Goal: Information Seeking & Learning: Learn about a topic

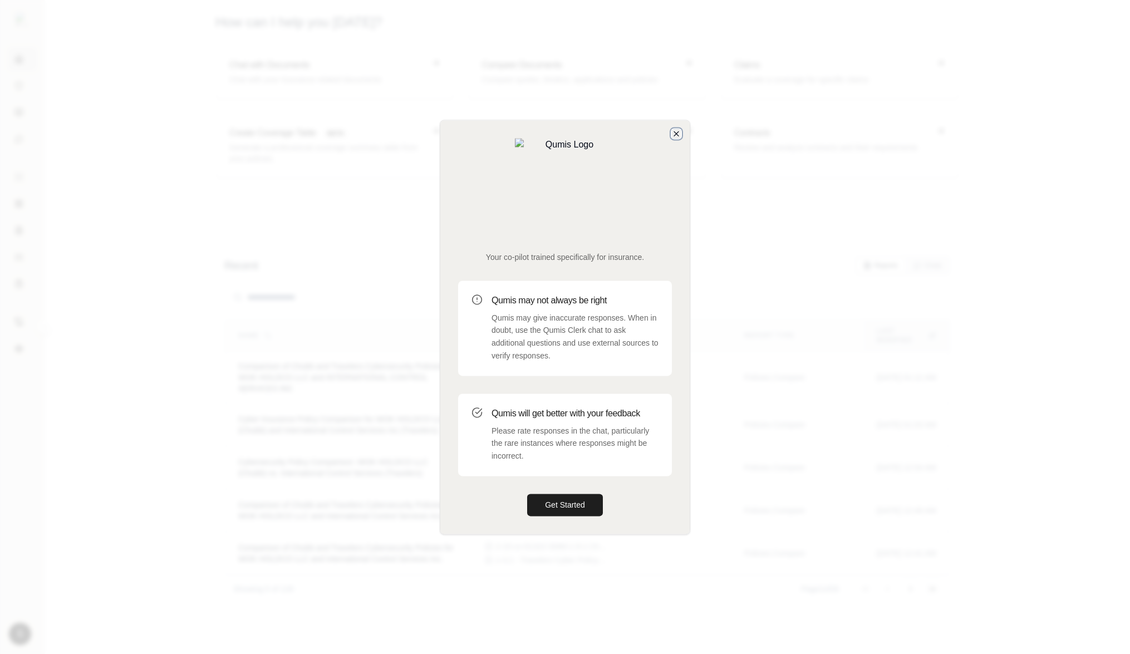
click at [678, 136] on icon "button" at bounding box center [676, 133] width 4 height 4
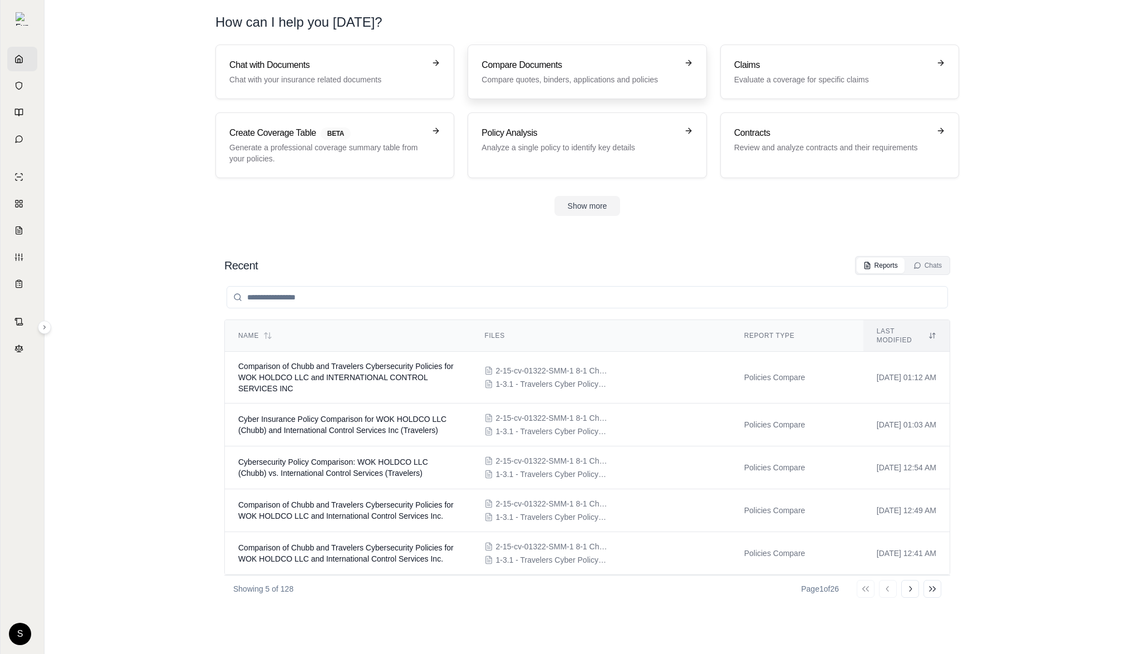
click at [591, 91] on link "Compare Documents Compare quotes, binders, applications and policies" at bounding box center [586, 72] width 239 height 55
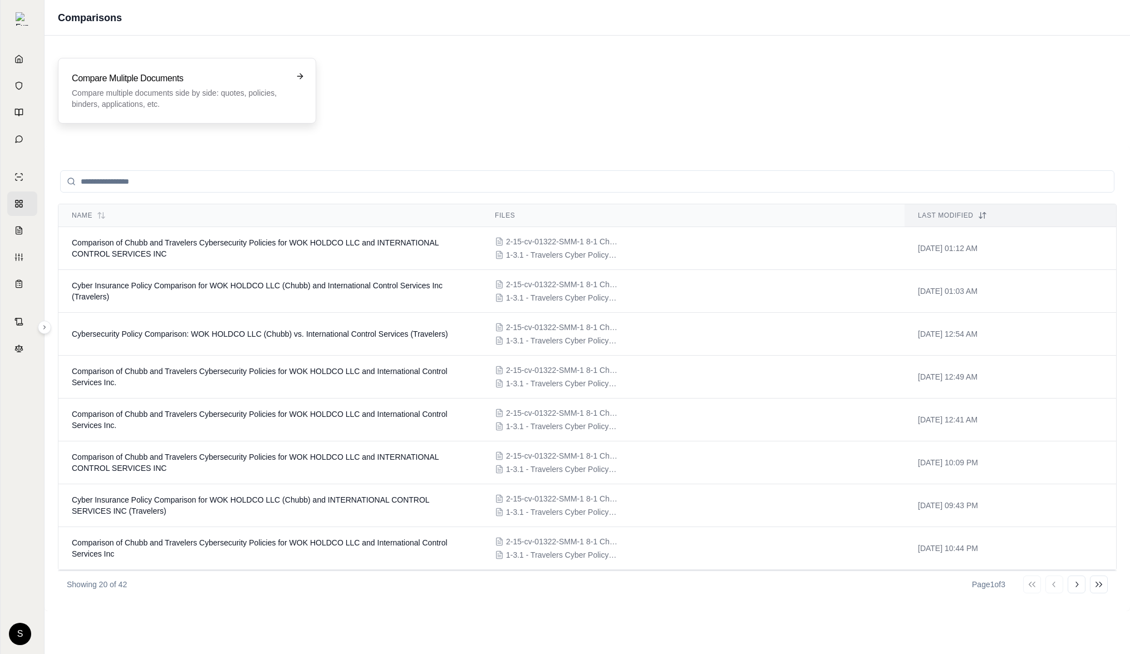
click at [190, 72] on h3 "Compare Mulitple Documents" at bounding box center [179, 78] width 215 height 13
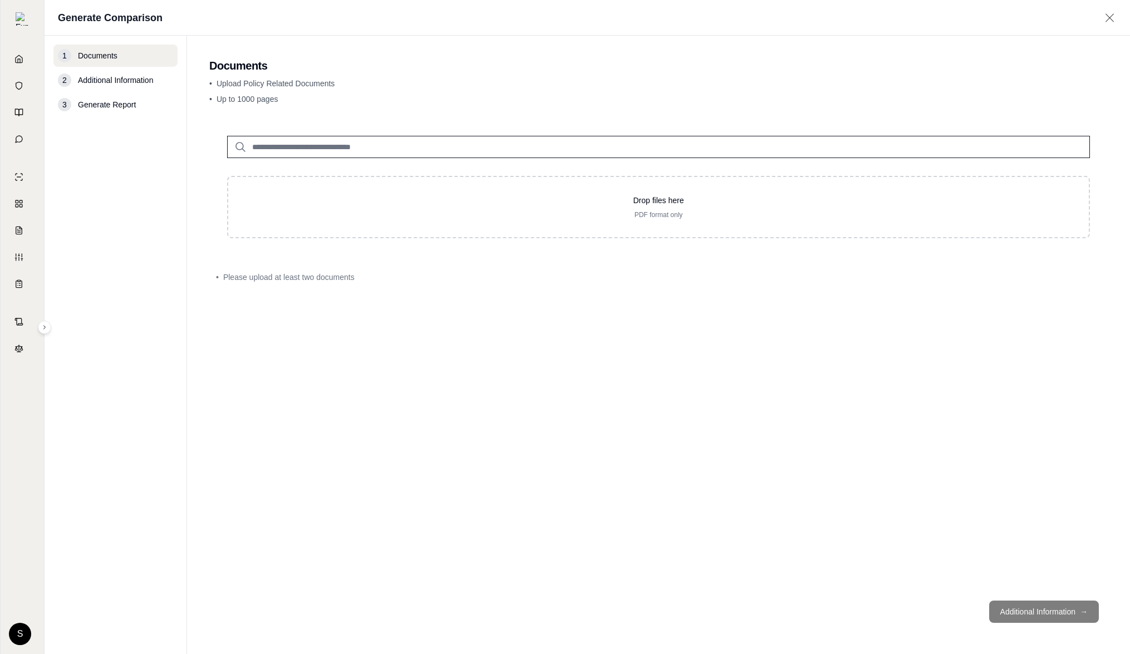
click at [338, 151] on input "search" at bounding box center [658, 147] width 863 height 22
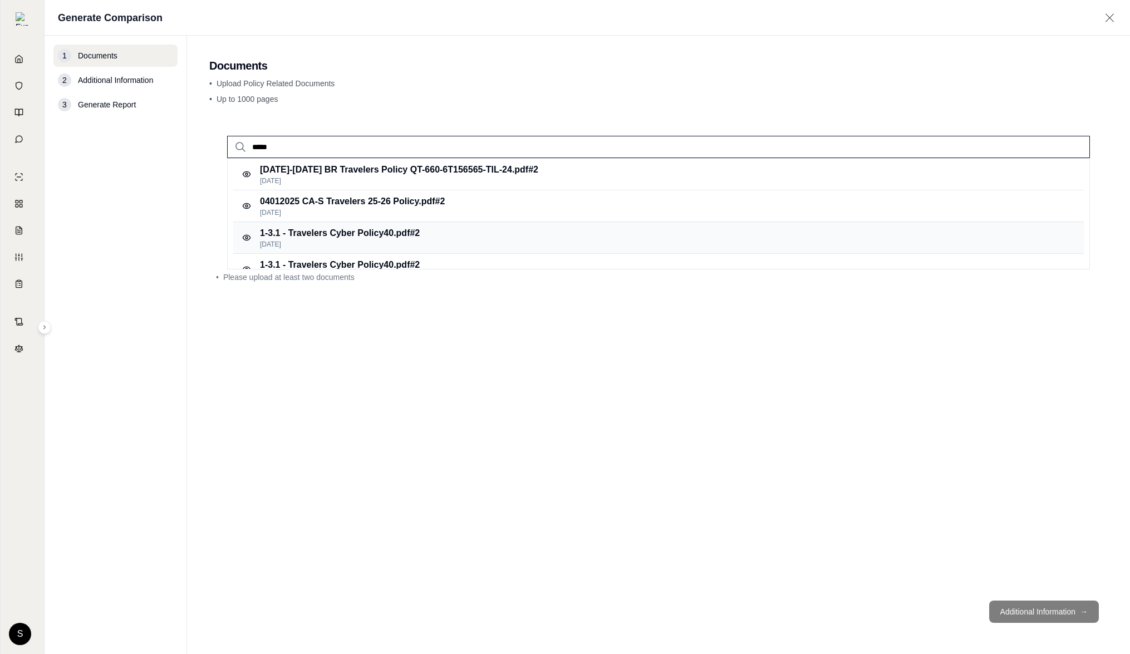
type input "*****"
click at [349, 240] on p "Feb 22, 2025" at bounding box center [340, 244] width 160 height 9
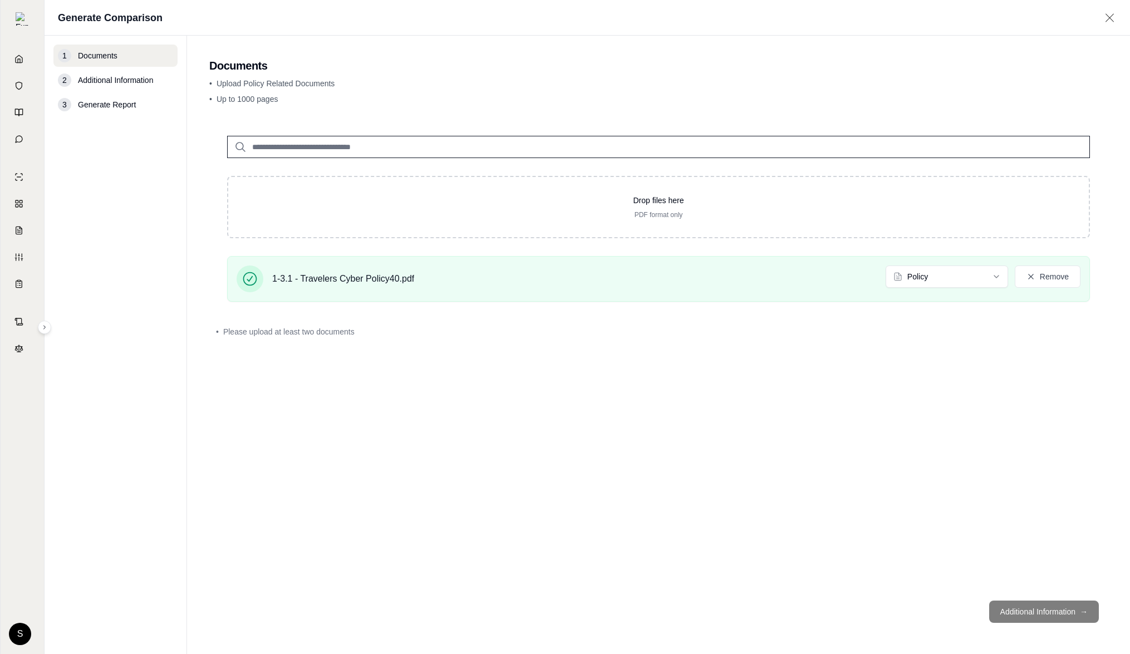
click at [260, 136] on input "search" at bounding box center [658, 147] width 863 height 22
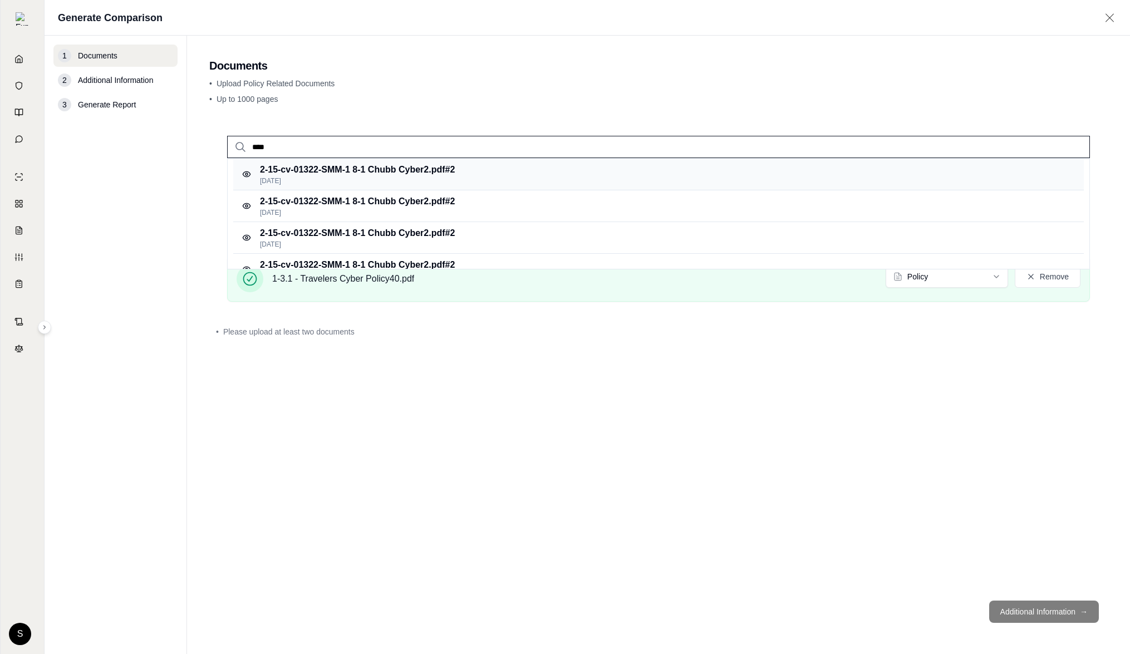
type input "****"
click at [334, 166] on p "2-15-cv-01322-SMM-1 8-1 Chubb Cyber2.pdf #2" at bounding box center [357, 169] width 195 height 13
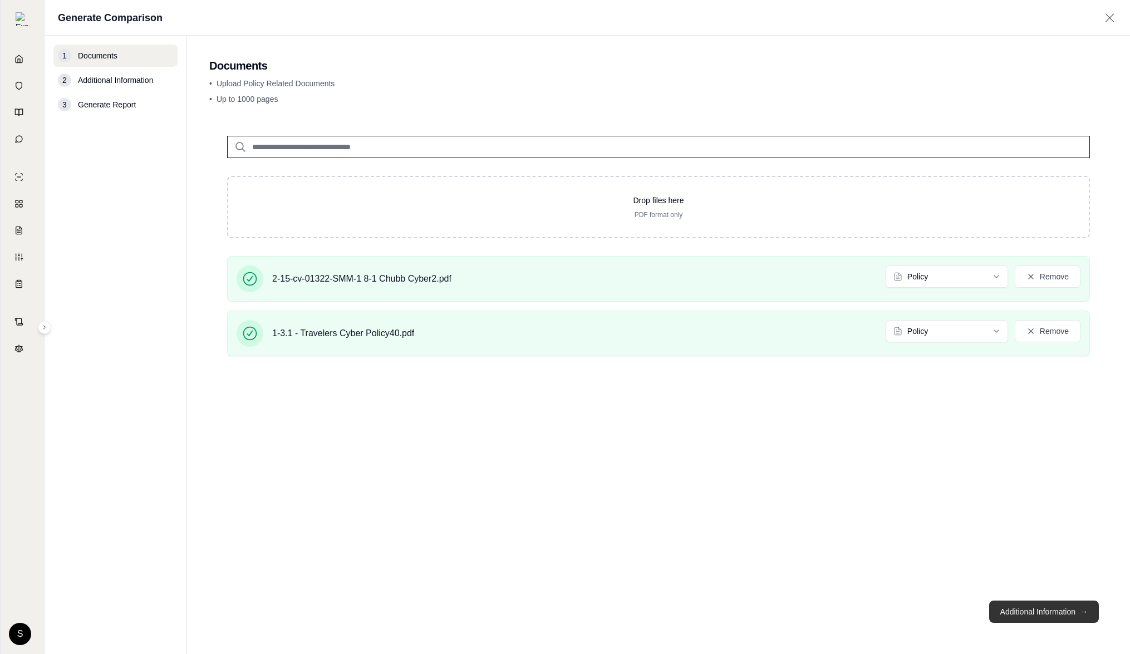
click at [1029, 602] on button "Additional Information →" at bounding box center [1044, 611] width 110 height 22
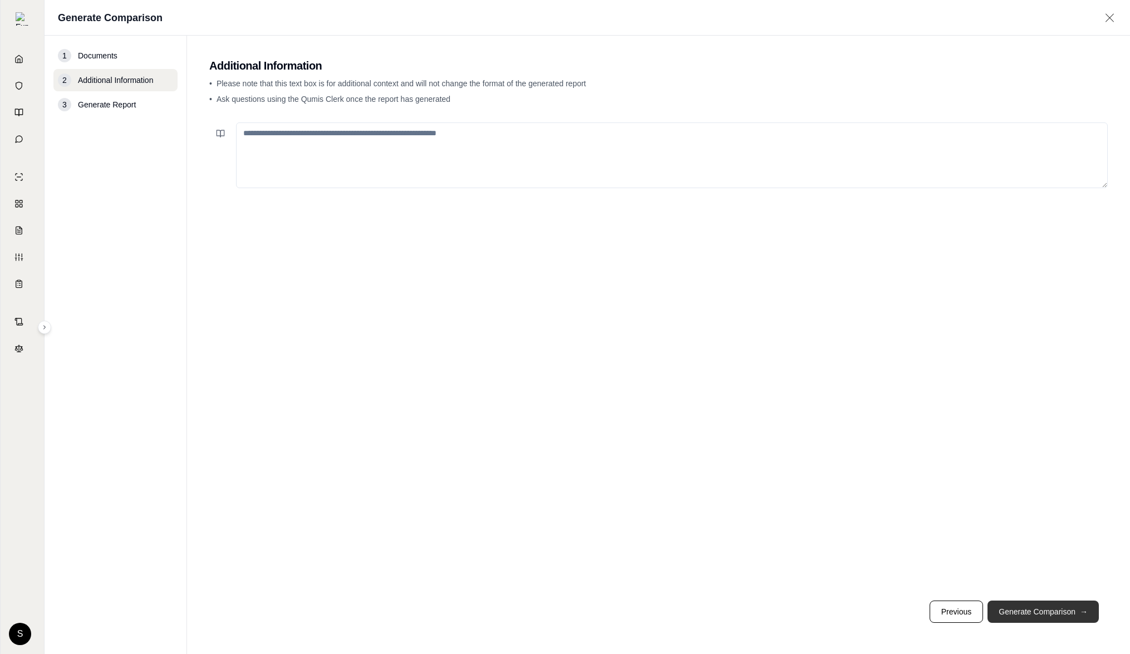
click at [1029, 602] on button "Generate Comparison →" at bounding box center [1042, 611] width 111 height 22
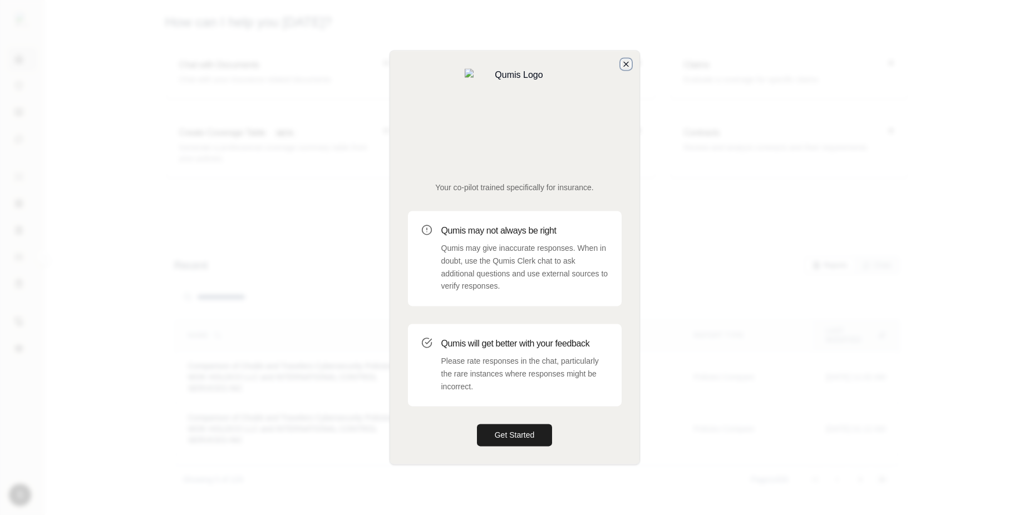
click at [625, 68] on icon "button" at bounding box center [626, 64] width 9 height 9
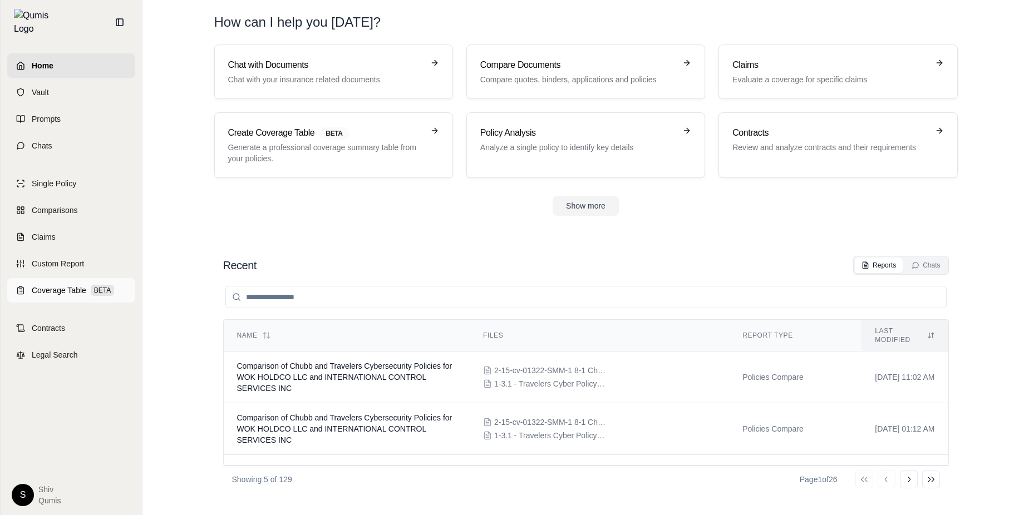
click at [38, 285] on span "Coverage Table" at bounding box center [59, 290] width 55 height 11
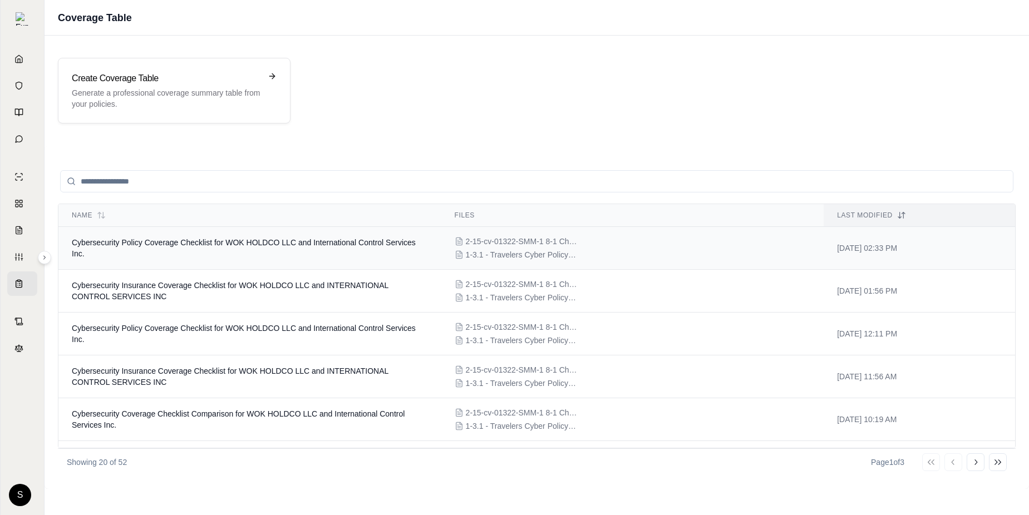
click at [326, 252] on td "Cybersecurity Policy Coverage Checklist for WOK HOLDCO LLC and International Co…" at bounding box center [249, 248] width 383 height 43
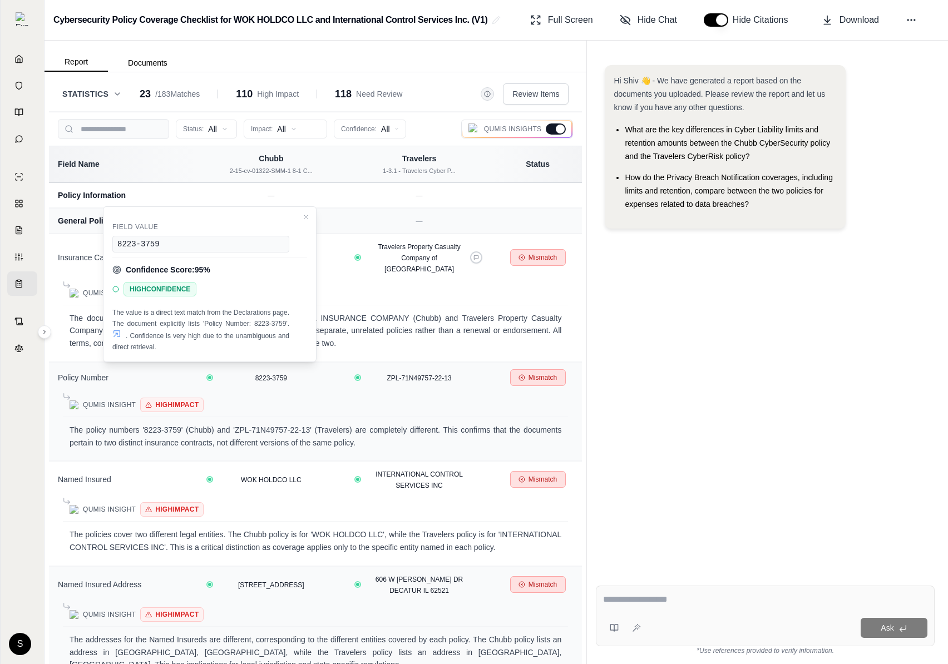
click at [744, 383] on div "Hi Shiv 👋 - We have generated a report based on the documents you uploaded. Ple…" at bounding box center [765, 312] width 339 height 512
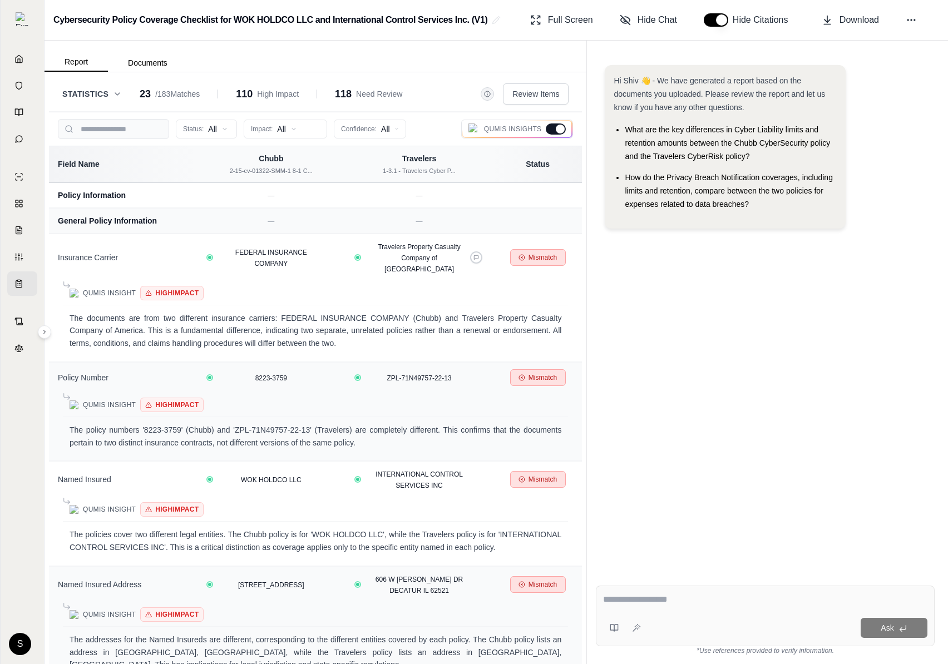
click at [564, 127] on div at bounding box center [560, 129] width 9 height 9
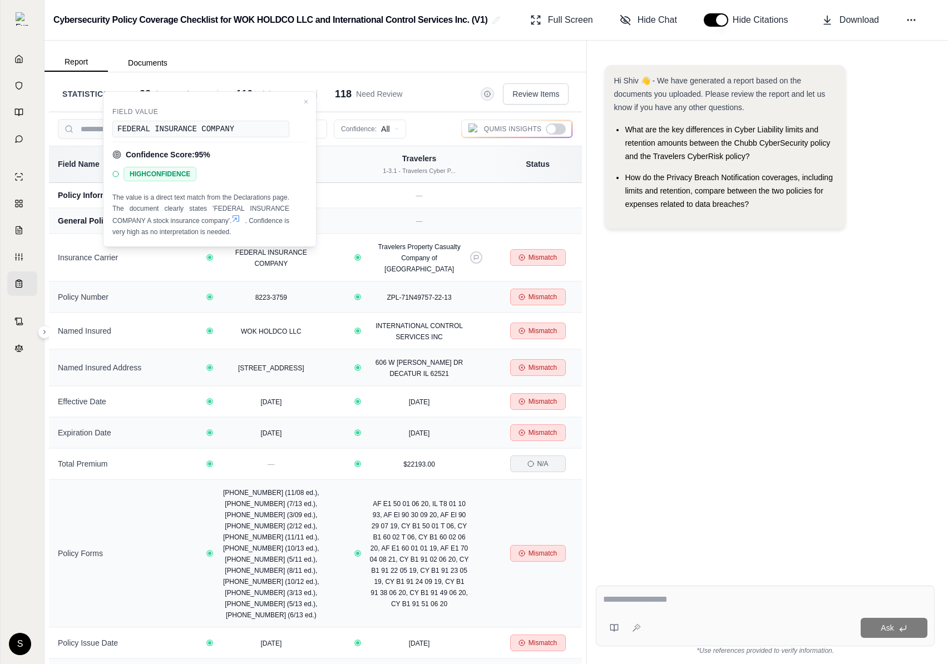
click at [732, 319] on div "Hi Shiv 👋 - We have generated a report based on the documents you uploaded. Ple…" at bounding box center [765, 312] width 339 height 512
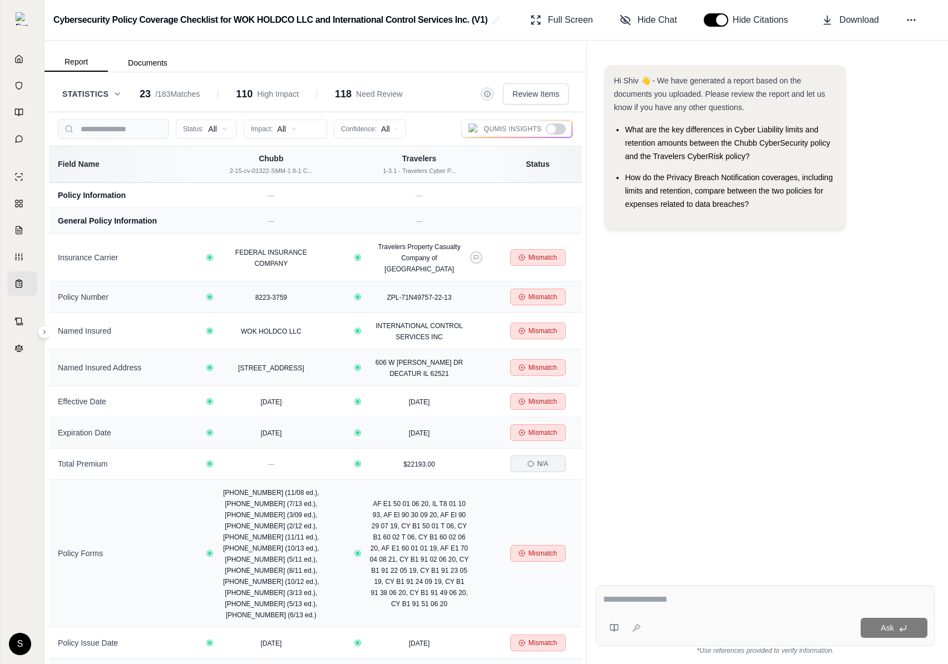
click at [557, 118] on div "Status: All Impact: All Confidence: All Qumis Insights" at bounding box center [315, 129] width 533 height 34
click at [557, 134] on div at bounding box center [556, 129] width 20 height 11
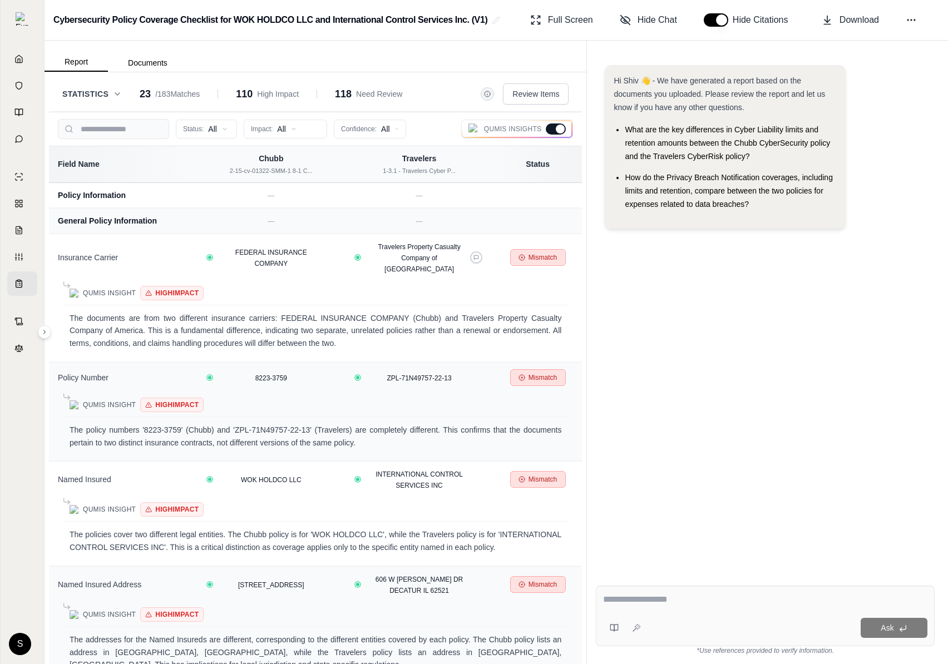
click at [557, 134] on div at bounding box center [556, 129] width 20 height 11
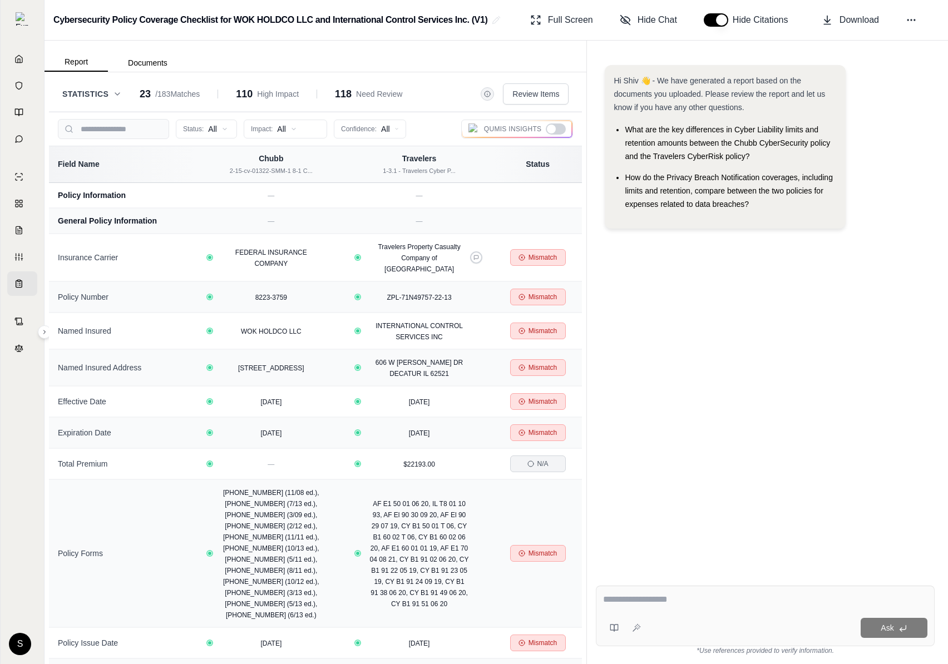
click at [557, 134] on div at bounding box center [556, 129] width 20 height 11
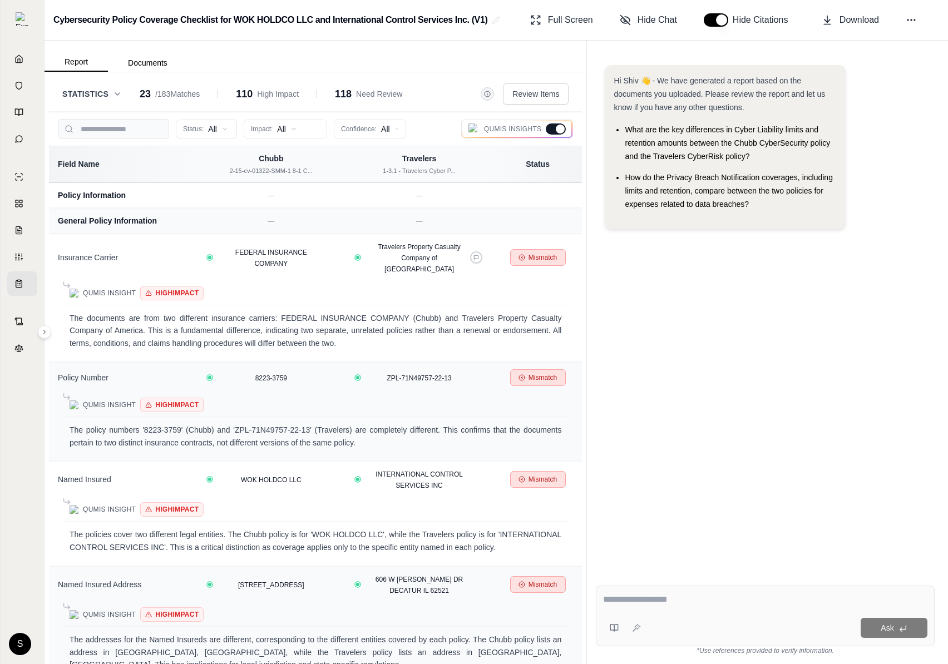
click at [558, 126] on div at bounding box center [560, 129] width 9 height 9
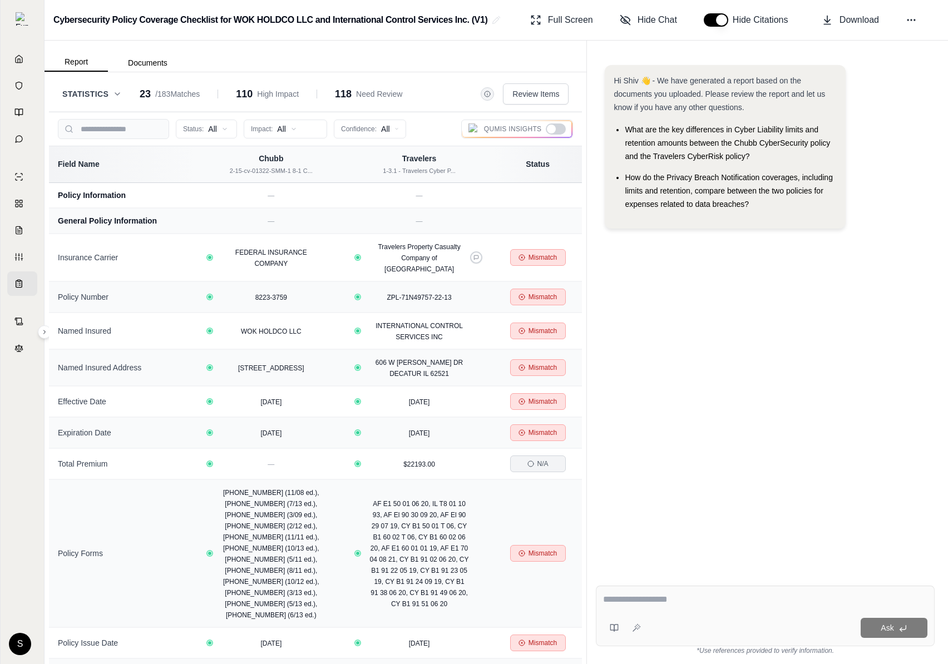
click at [555, 131] on div at bounding box center [551, 129] width 9 height 9
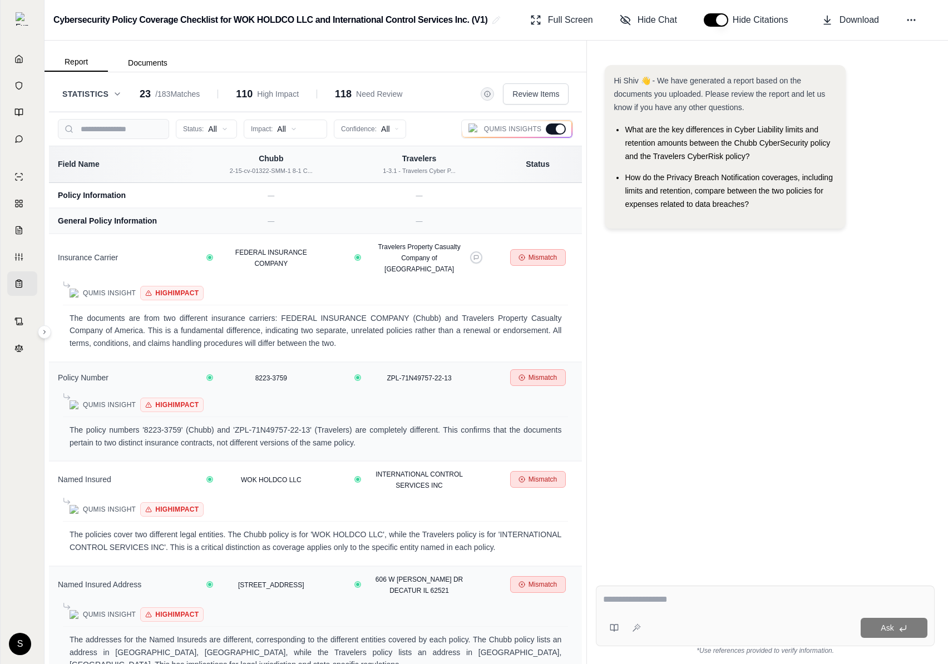
click at [555, 130] on div at bounding box center [556, 129] width 20 height 11
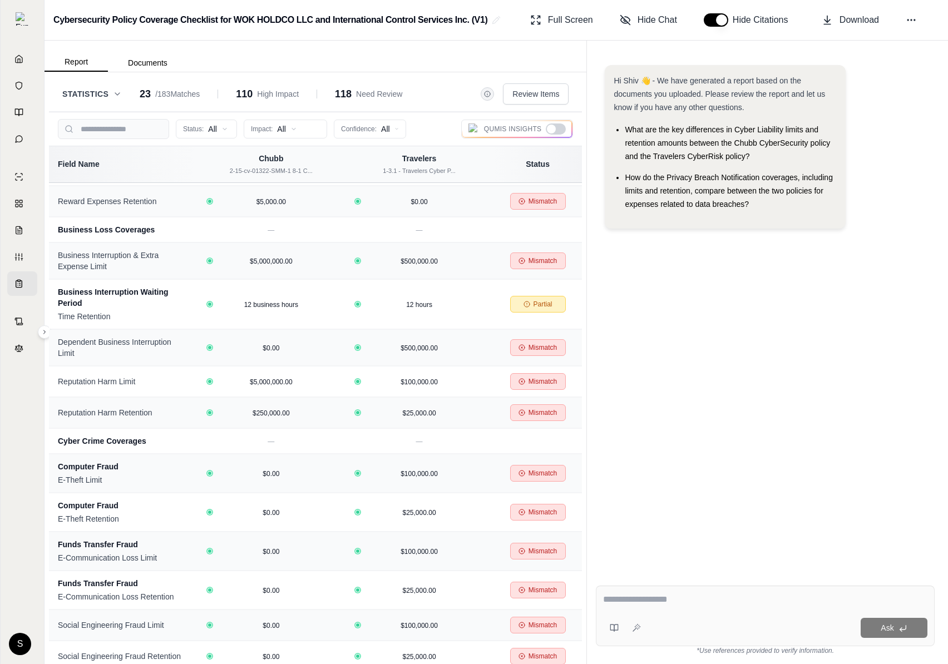
scroll to position [1897, 0]
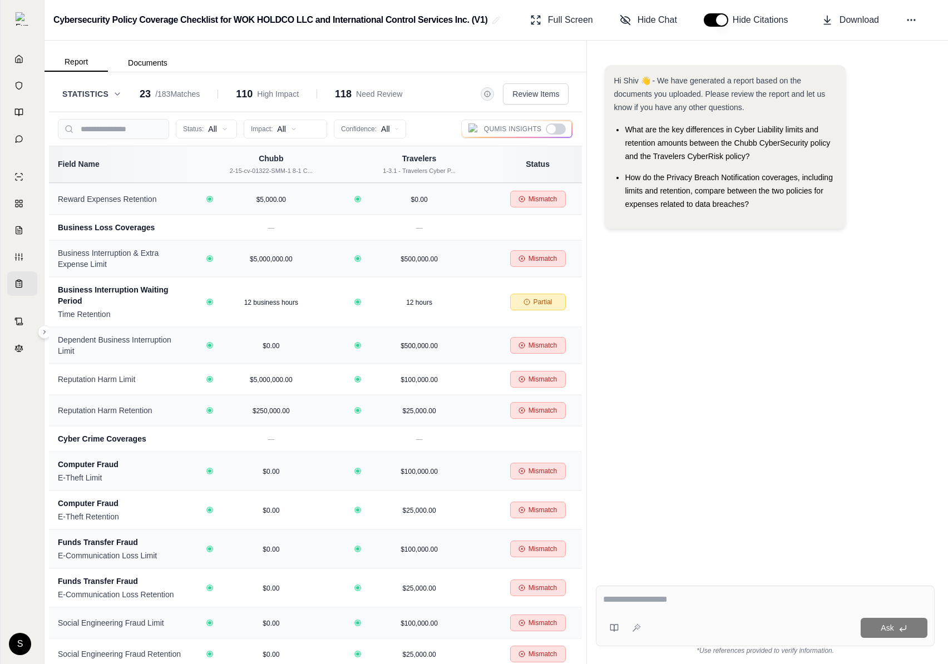
click at [555, 128] on div at bounding box center [551, 129] width 9 height 9
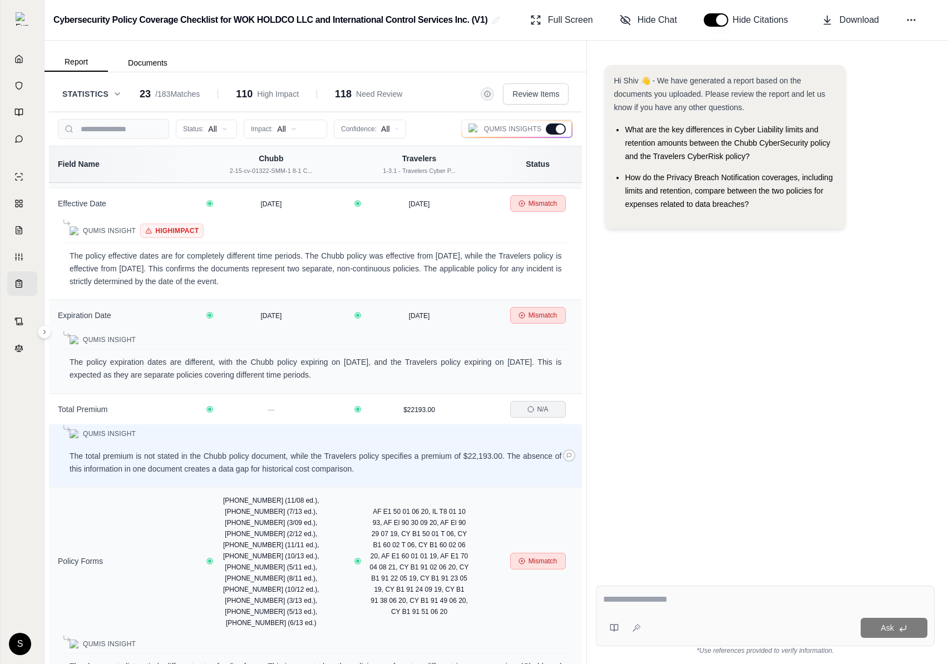
scroll to position [0, 0]
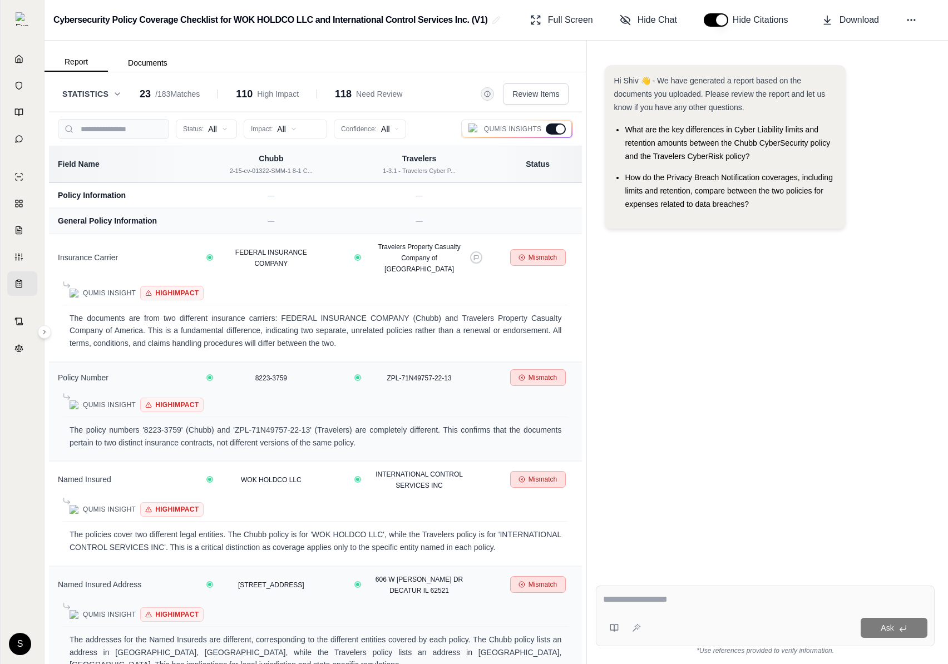
click at [562, 125] on div at bounding box center [560, 129] width 9 height 9
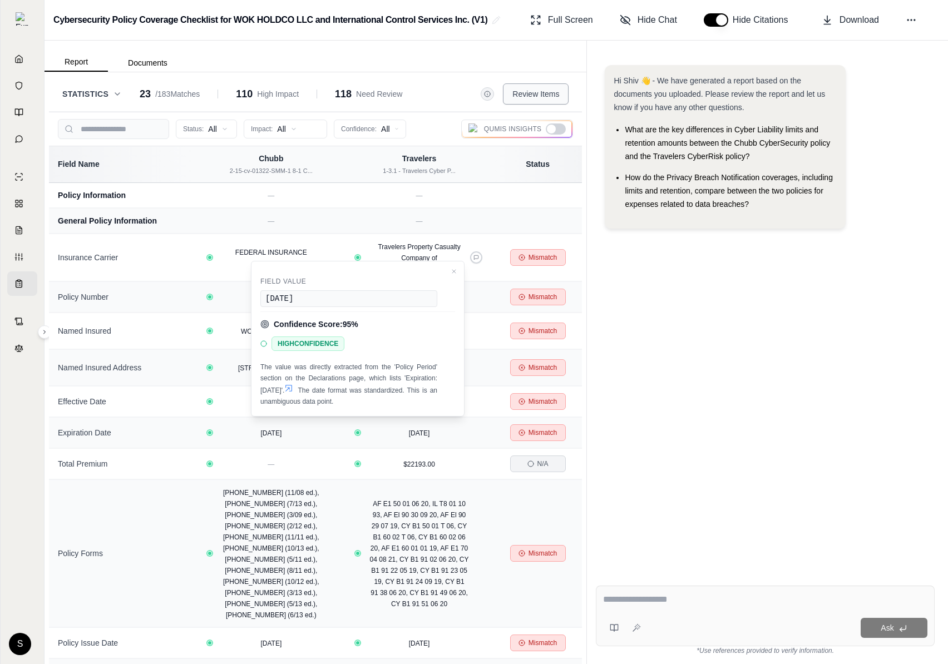
click at [527, 93] on span "Review Items" at bounding box center [536, 93] width 47 height 11
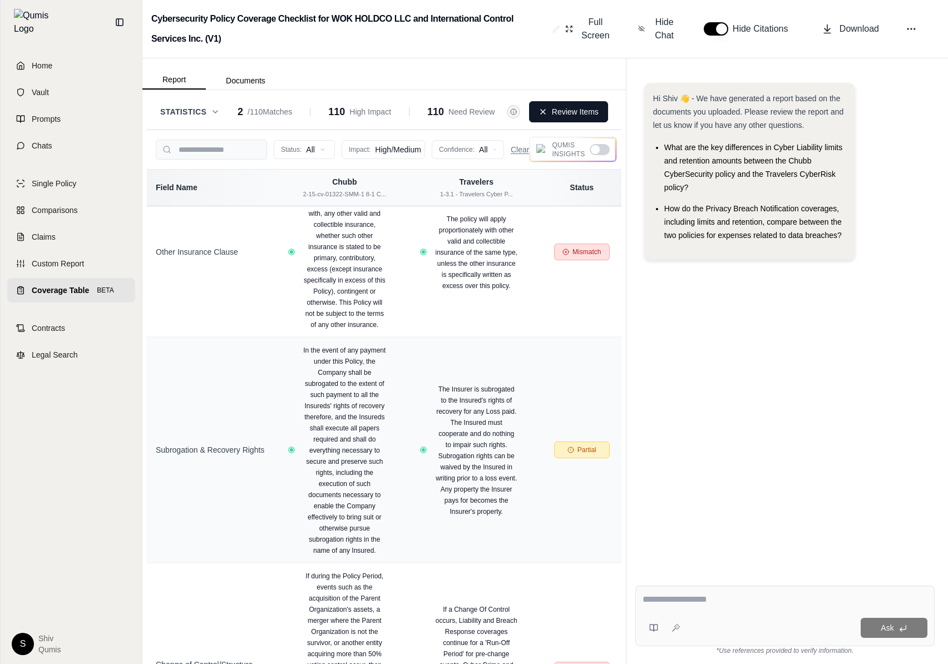
scroll to position [3980, 0]
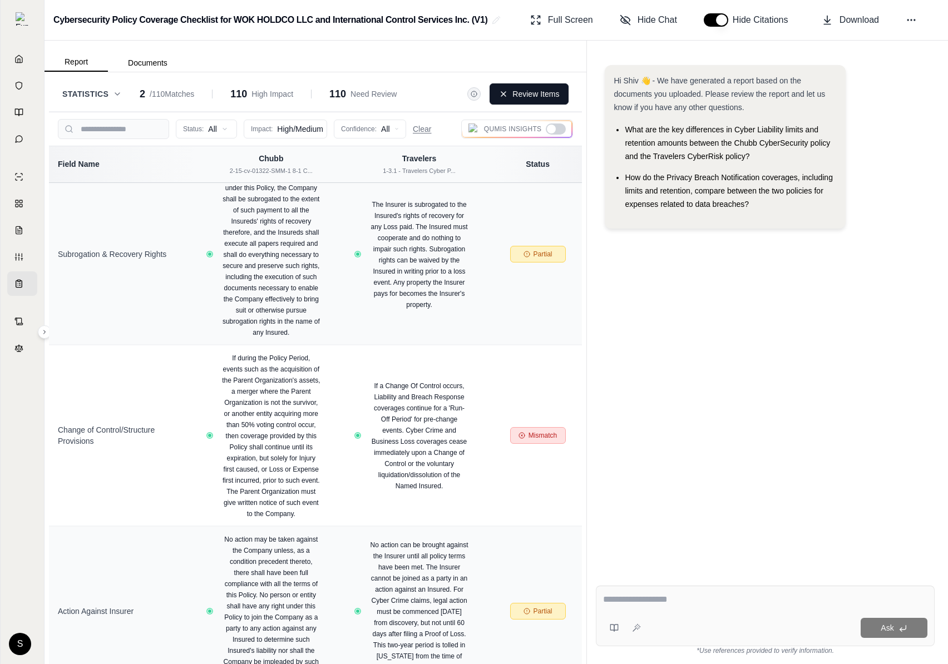
click at [555, 129] on div at bounding box center [551, 129] width 9 height 9
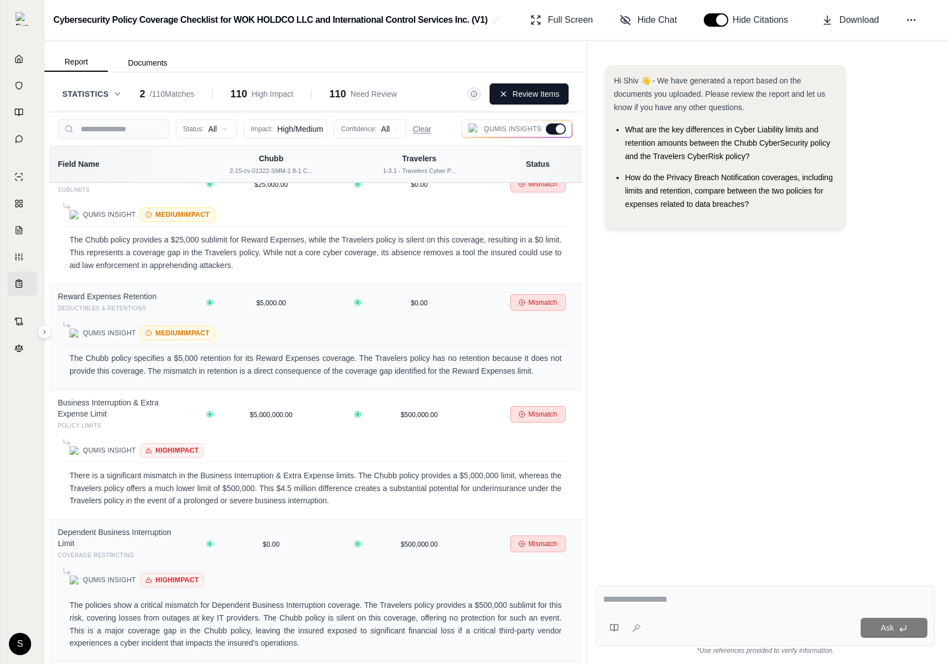
scroll to position [13895, 0]
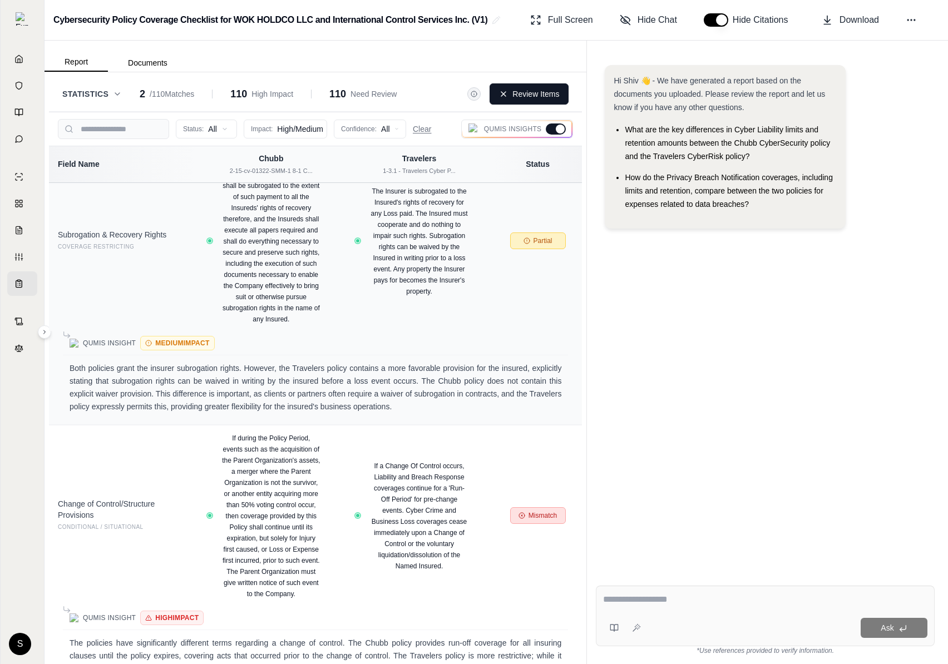
click at [560, 134] on div at bounding box center [556, 129] width 20 height 11
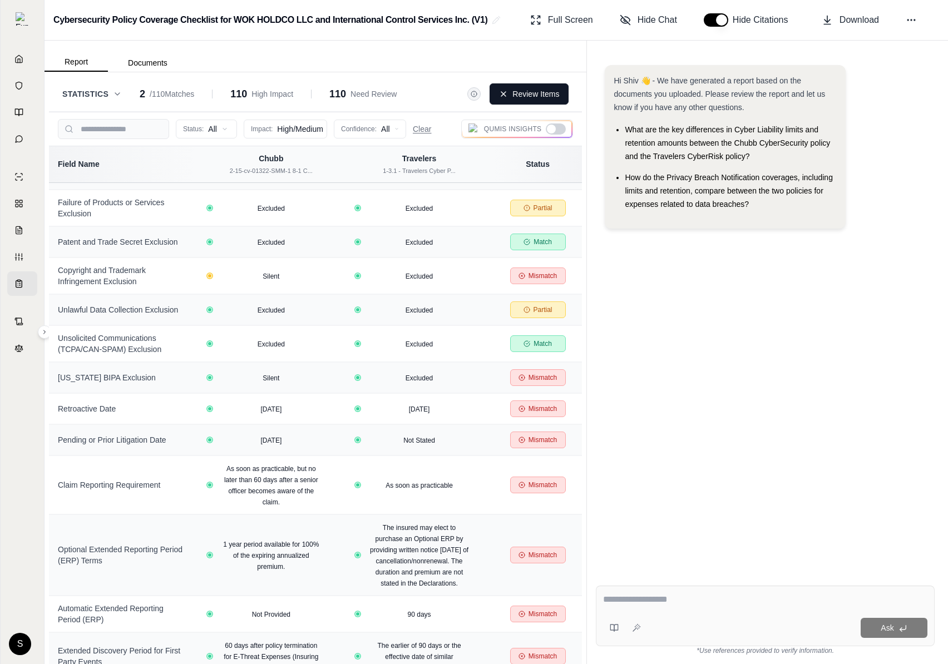
scroll to position [3033, 0]
